Goal: Task Accomplishment & Management: Use online tool/utility

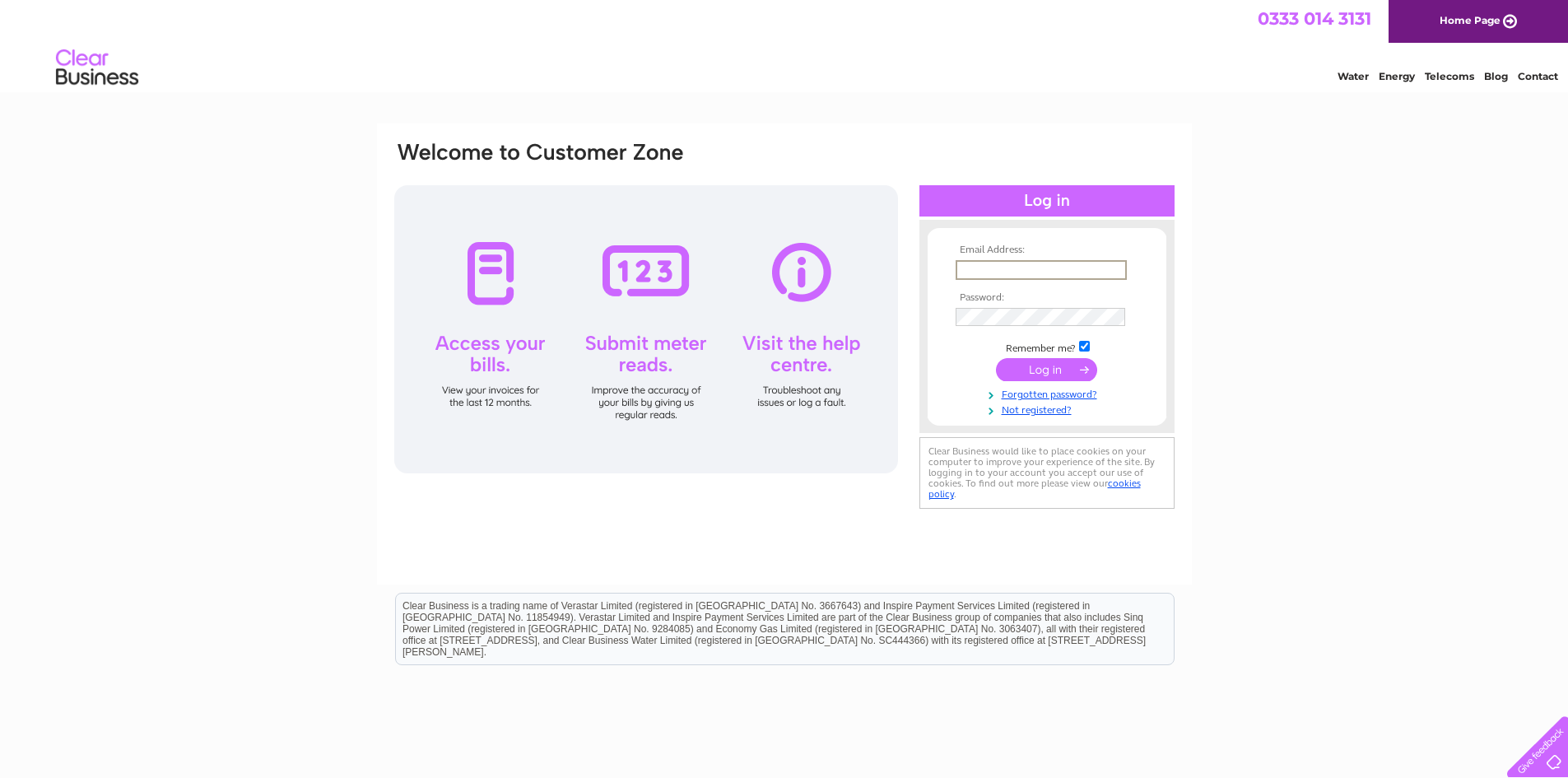
click at [1026, 266] on input "text" at bounding box center [1041, 270] width 172 height 20
type input "[EMAIL_ADDRESS][DOMAIN_NAME]"
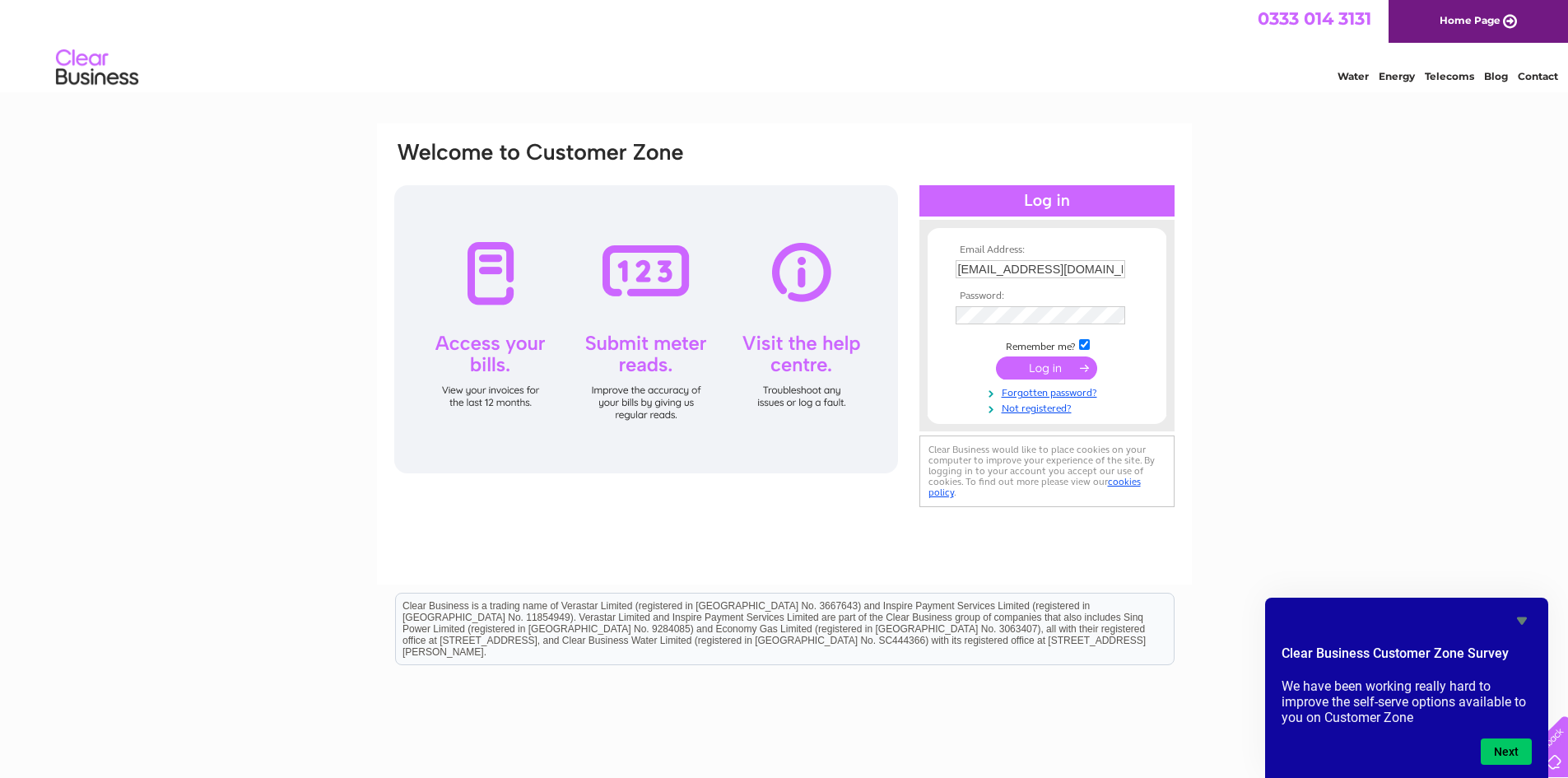
click at [1052, 366] on input "submit" at bounding box center [1047, 369] width 101 height 23
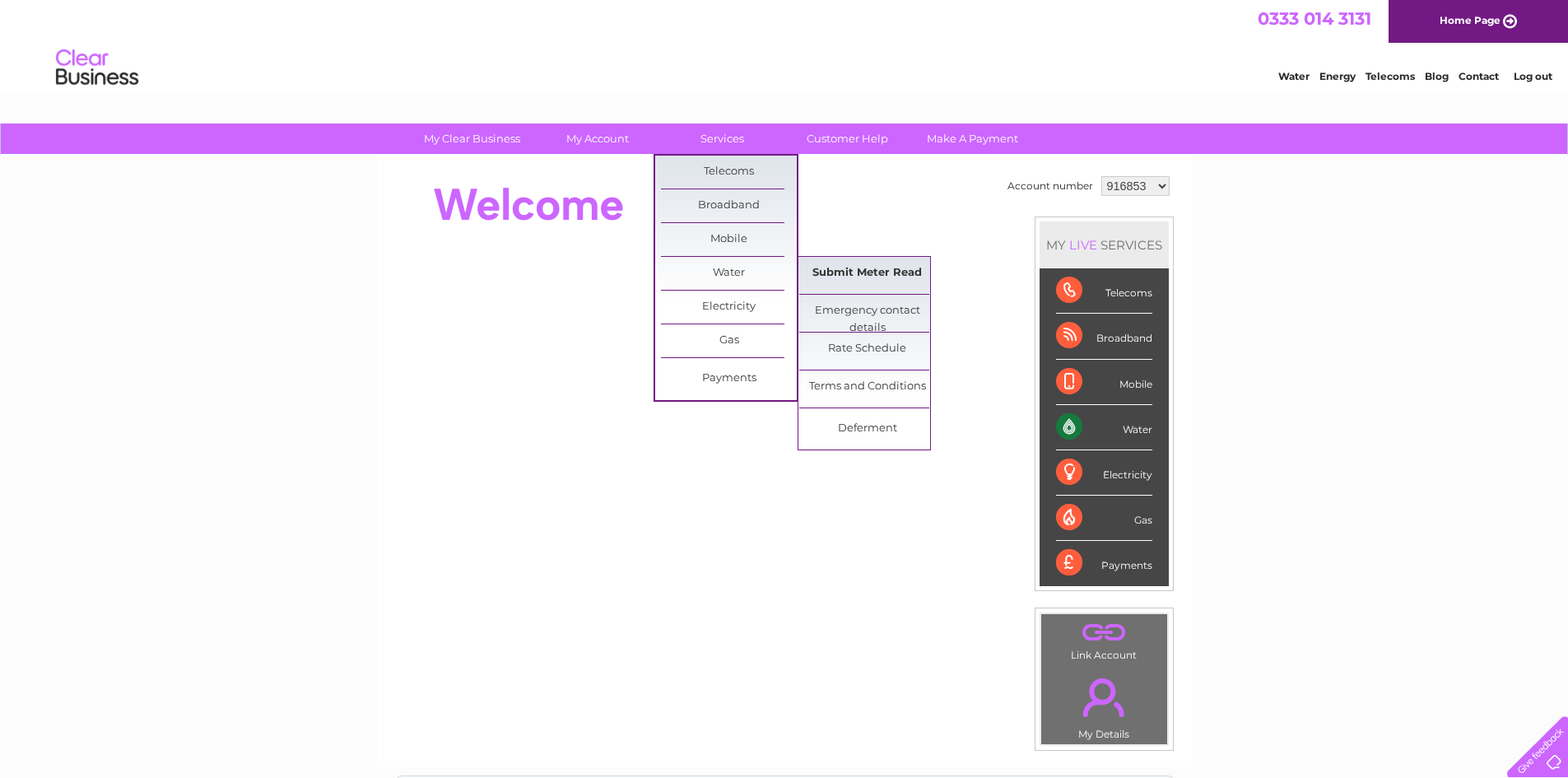
click at [839, 270] on link "Submit Meter Read" at bounding box center [867, 273] width 135 height 33
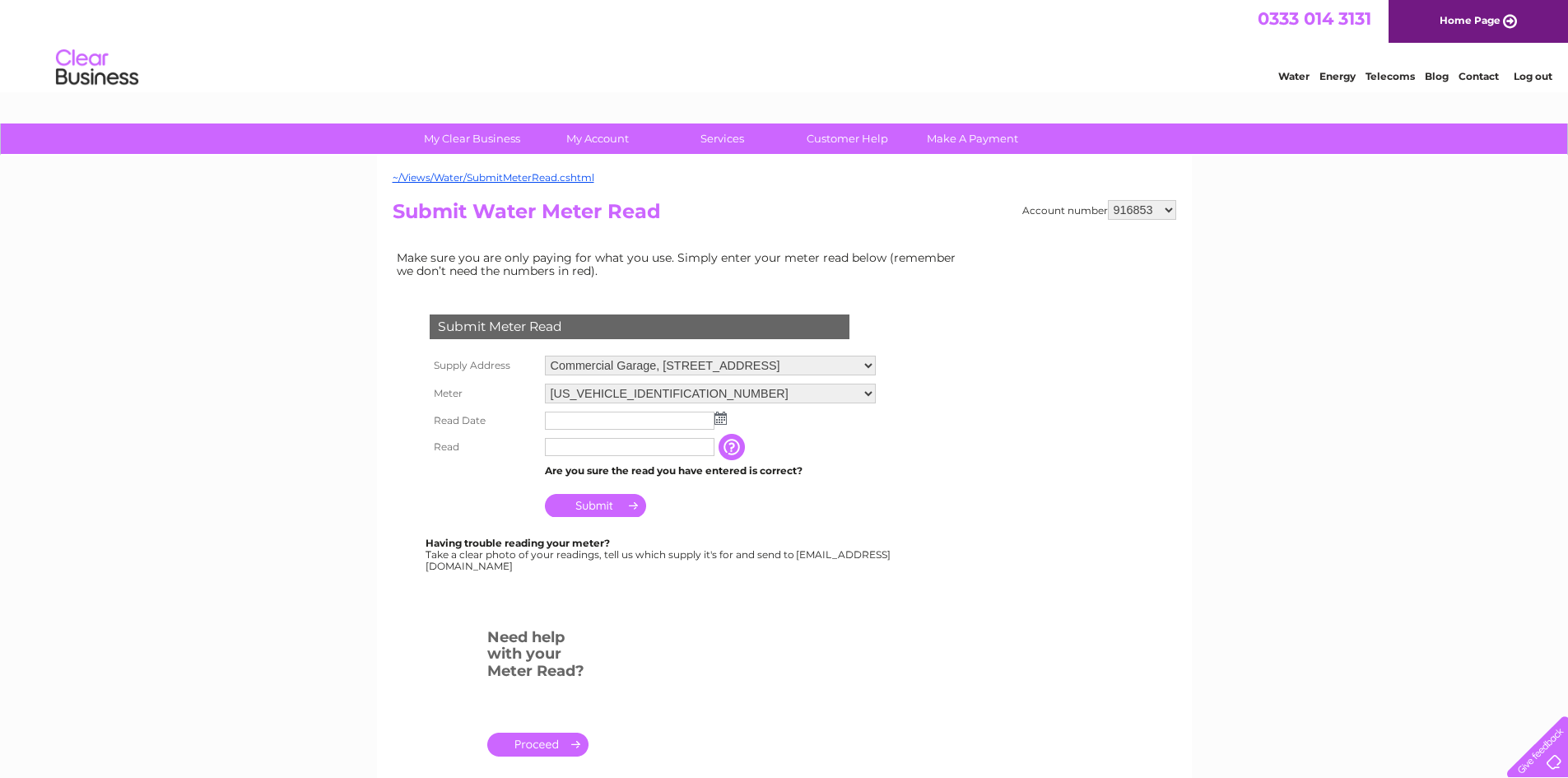
click at [725, 416] on img at bounding box center [721, 418] width 13 height 14
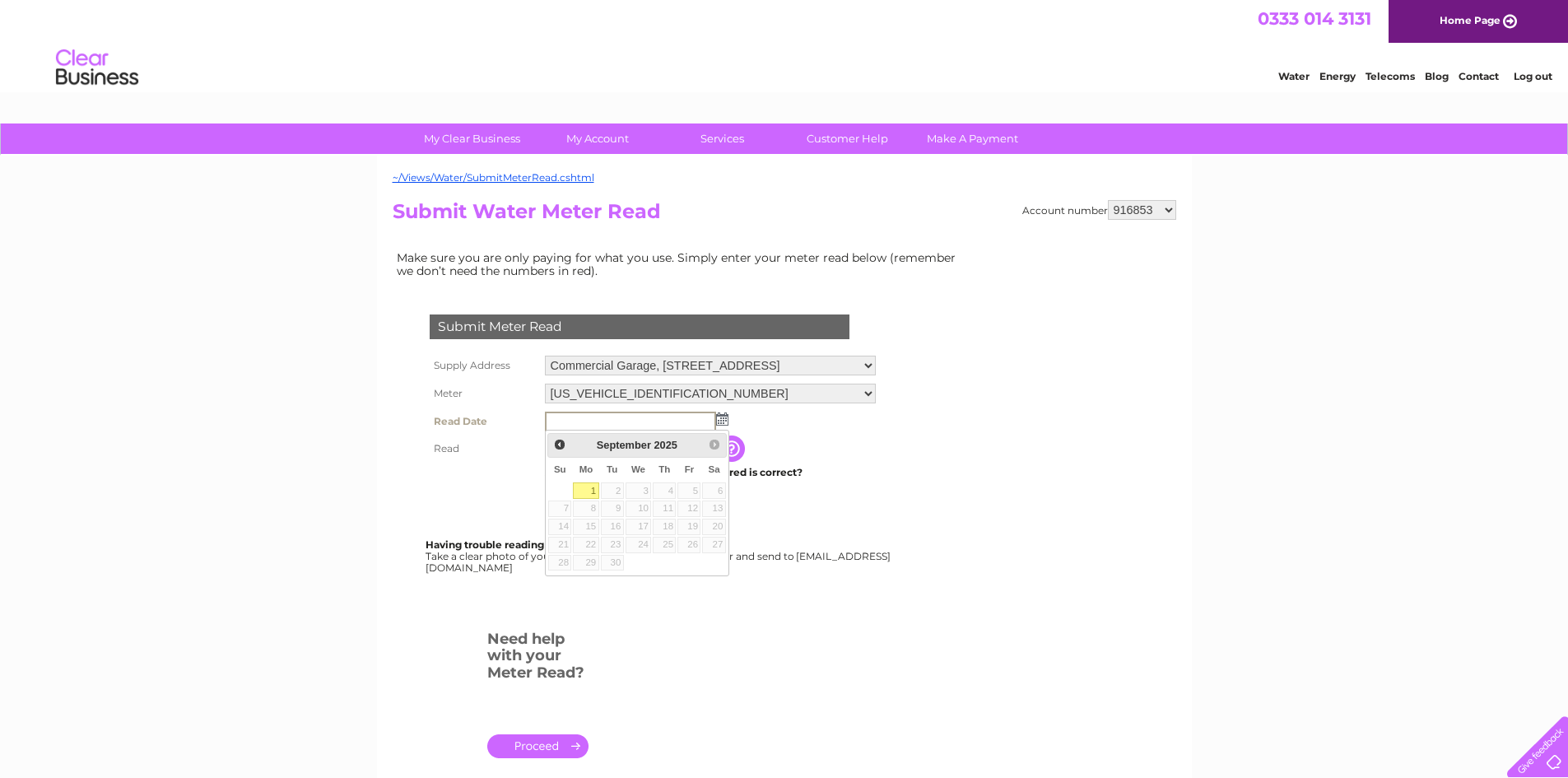
click at [584, 486] on link "1" at bounding box center [585, 491] width 25 height 16
type input "2025/09/01"
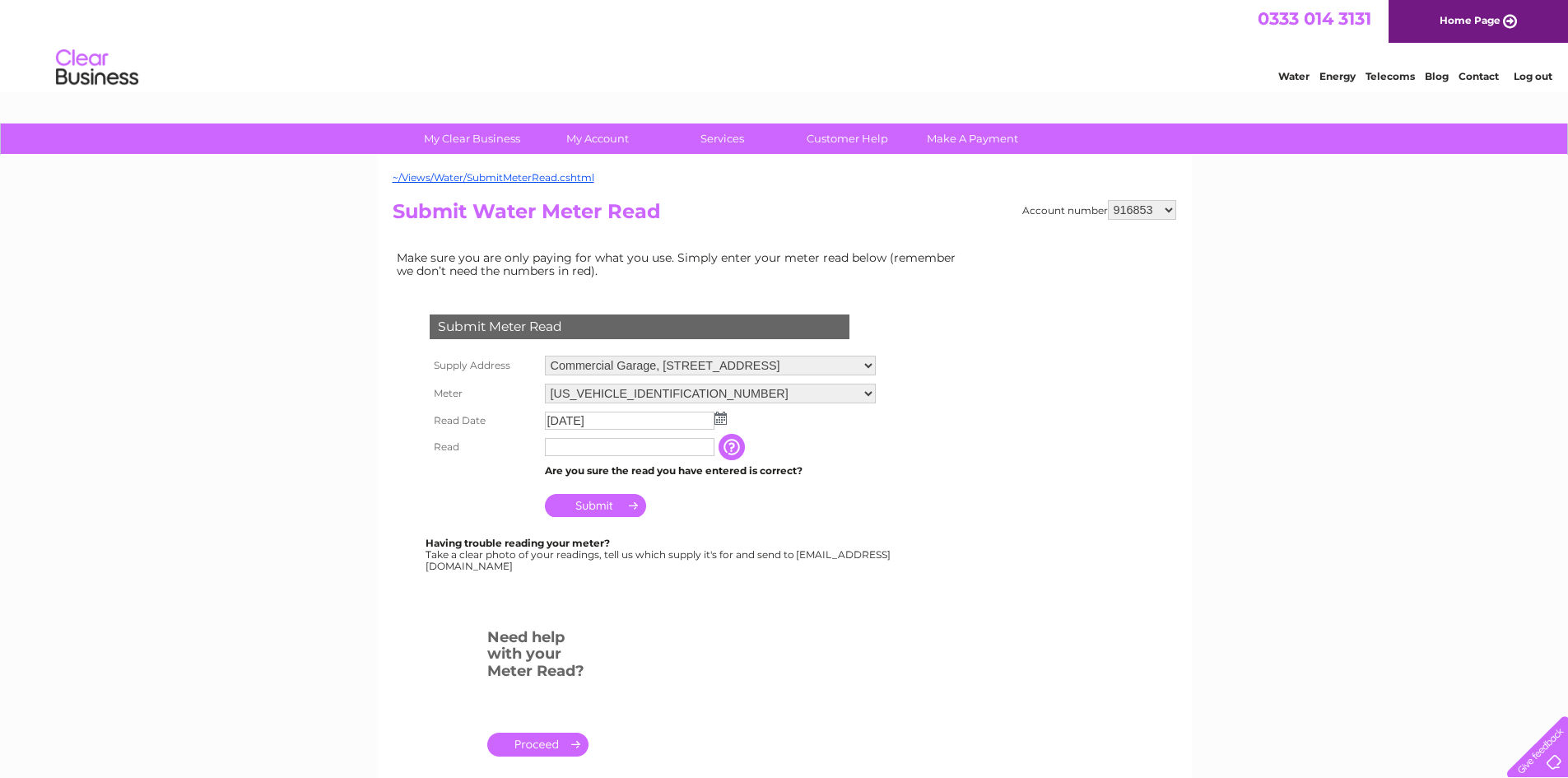
click at [584, 456] on input "text" at bounding box center [630, 447] width 170 height 18
type input "01239"
click at [593, 506] on input "Submit" at bounding box center [595, 506] width 101 height 23
